Goal: Find specific page/section

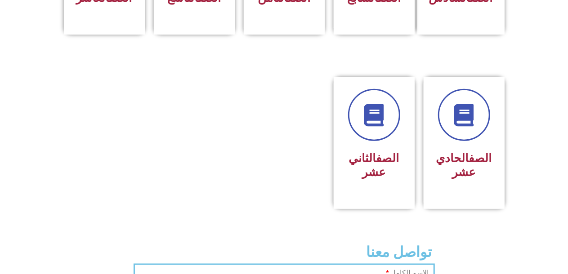
scroll to position [240, 0]
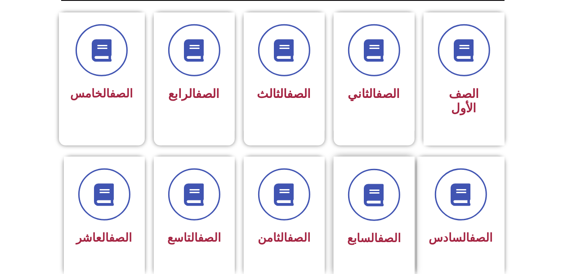
click at [402, 174] on div "الصف السابع" at bounding box center [374, 216] width 81 height 119
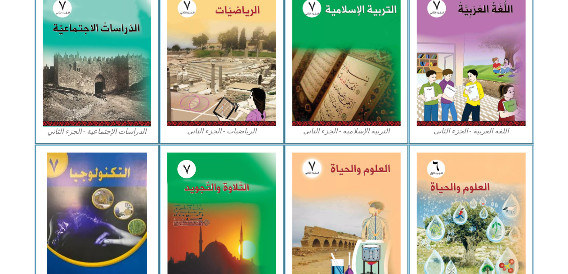
scroll to position [459, 0]
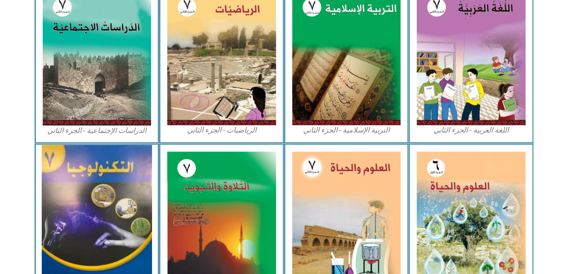
click at [72, 210] on img at bounding box center [97, 219] width 110 height 148
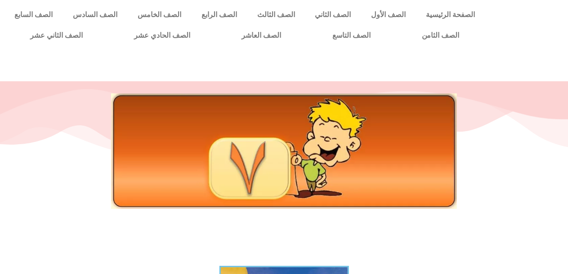
scroll to position [240, 0]
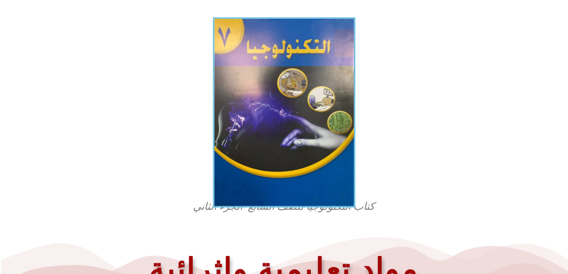
click at [275, 107] on img at bounding box center [284, 113] width 142 height 191
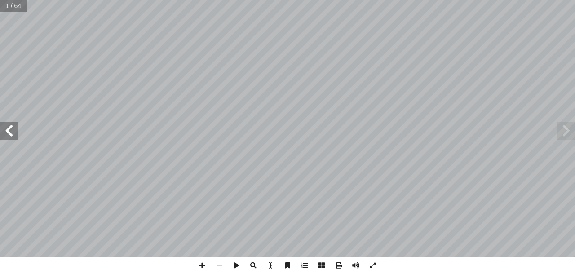
click at [8, 127] on span at bounding box center [9, 131] width 18 height 18
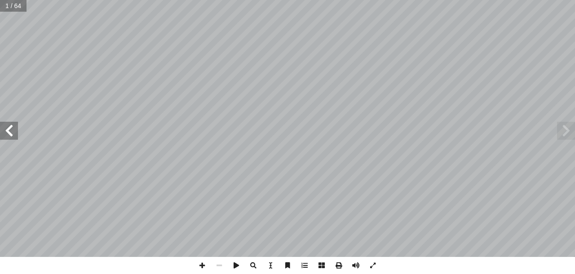
click at [8, 127] on span at bounding box center [9, 131] width 18 height 18
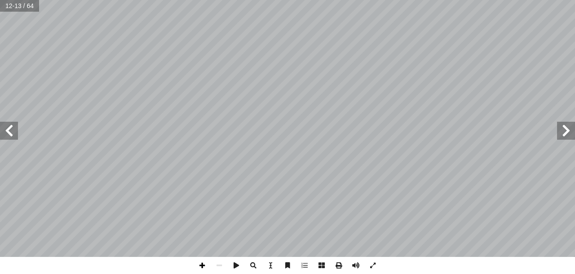
click at [200, 267] on span at bounding box center [202, 265] width 17 height 17
click at [570, 132] on span at bounding box center [566, 131] width 18 height 18
click at [11, 132] on span at bounding box center [9, 131] width 18 height 18
